Goal: Book appointment/travel/reservation

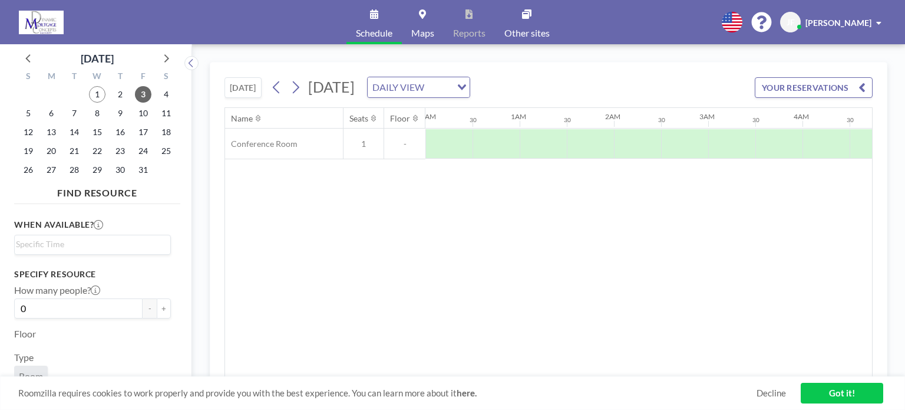
scroll to position [0, 707]
click at [301, 88] on icon at bounding box center [295, 87] width 11 height 18
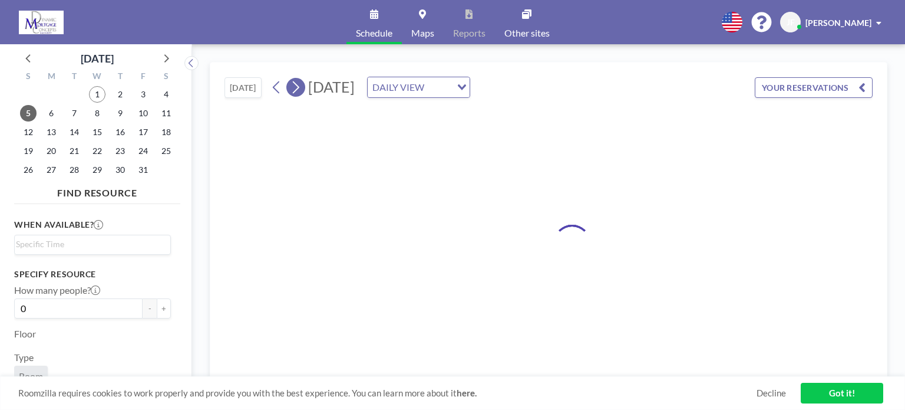
click at [301, 88] on icon at bounding box center [295, 87] width 11 height 18
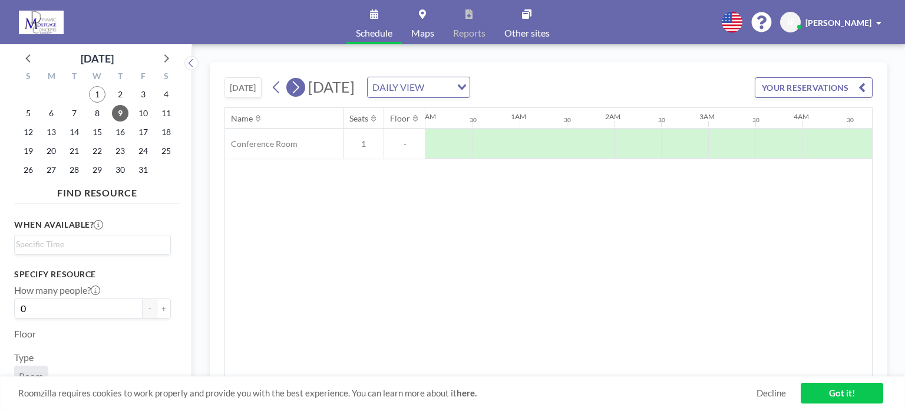
click at [301, 88] on icon at bounding box center [295, 87] width 11 height 18
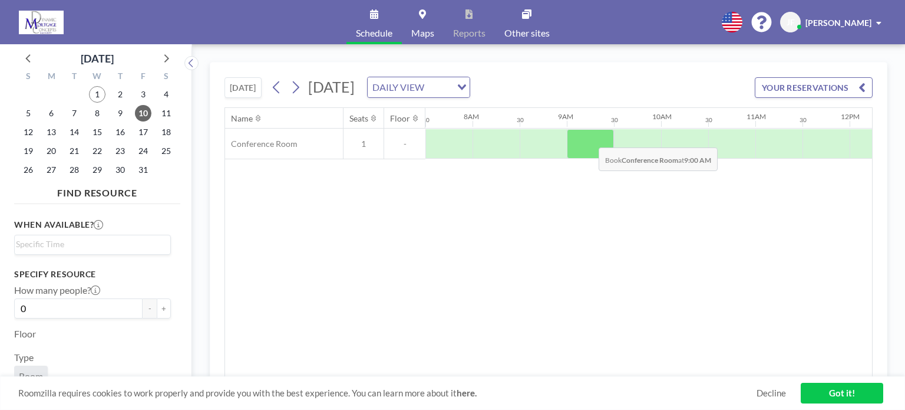
click at [588, 138] on div at bounding box center [590, 143] width 47 height 29
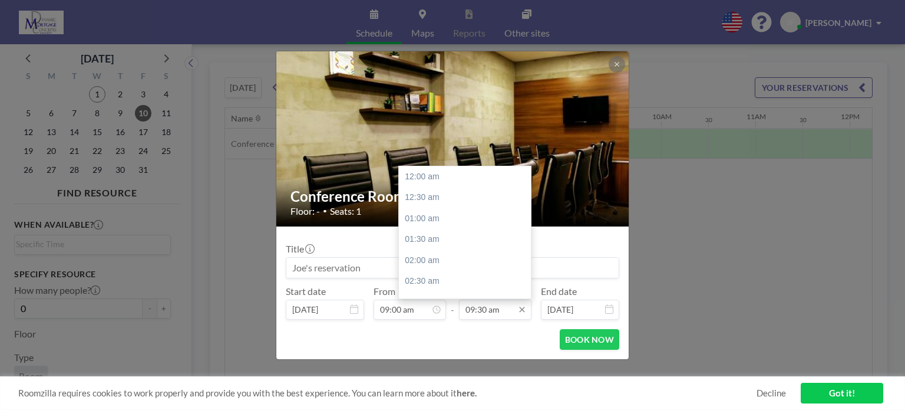
scroll to position [399, 0]
click at [505, 309] on input "09:30 am" at bounding box center [495, 309] width 73 height 20
click at [488, 308] on input "09:30 am" at bounding box center [495, 309] width 73 height 20
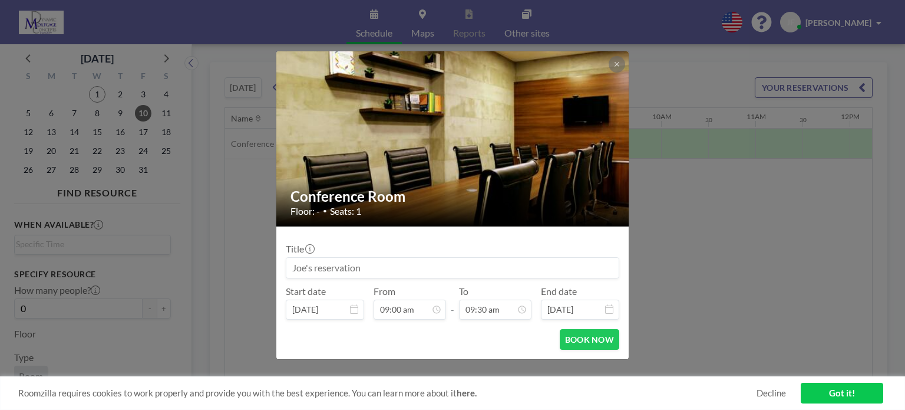
click at [479, 334] on div "BOOK NOW" at bounding box center [453, 339] width 334 height 21
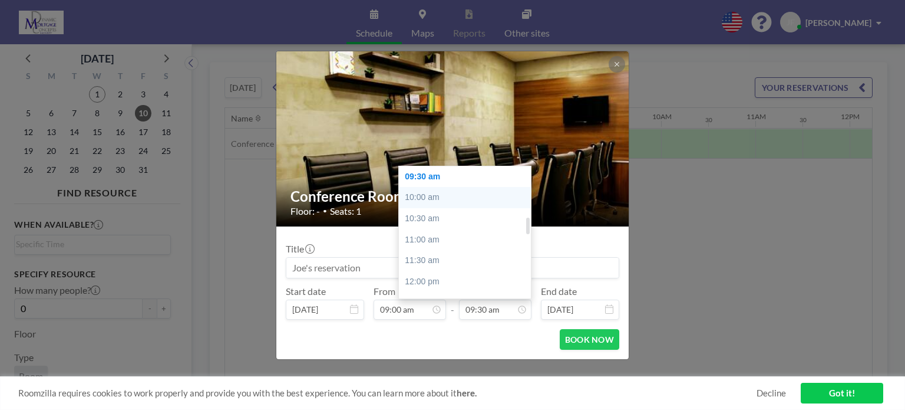
click at [439, 195] on div "10:00 am" at bounding box center [468, 197] width 138 height 21
type input "10:00 am"
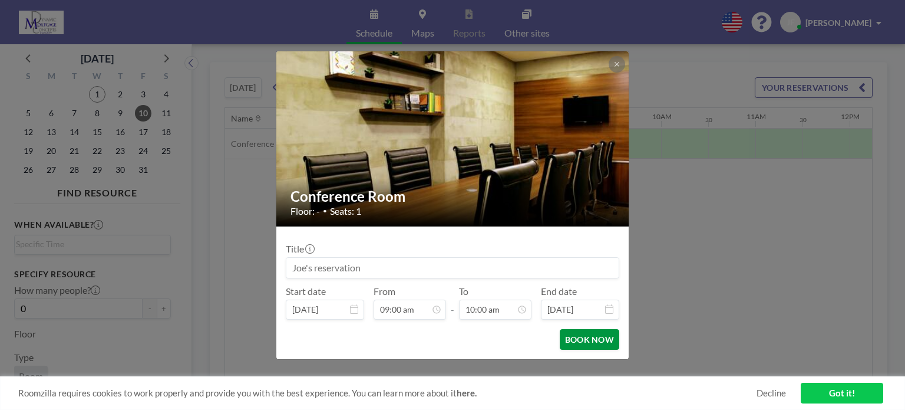
click at [572, 341] on button "BOOK NOW" at bounding box center [590, 339] width 60 height 21
